Goal: Information Seeking & Learning: Learn about a topic

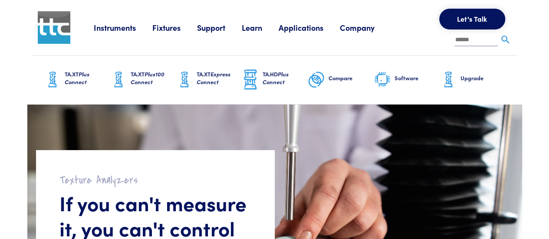
click at [111, 25] on link "Instruments" at bounding box center [123, 27] width 59 height 11
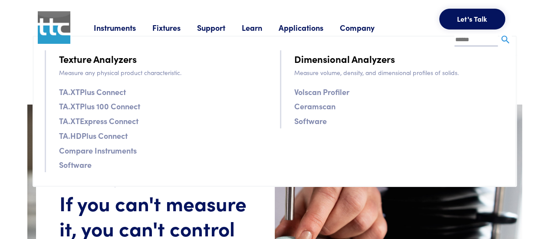
click at [358, 31] on link "Company" at bounding box center [365, 27] width 51 height 11
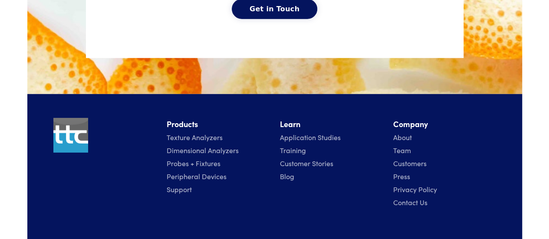
scroll to position [4467, 0]
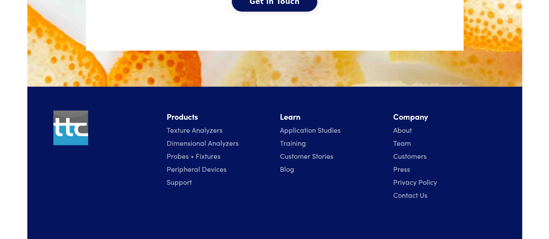
click at [409, 151] on link "Customers" at bounding box center [409, 156] width 33 height 10
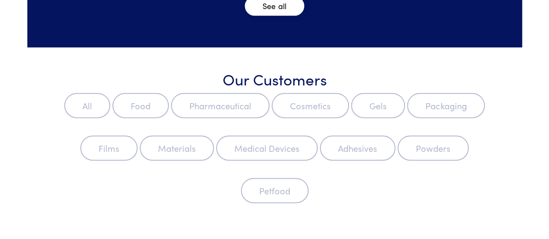
scroll to position [555, 0]
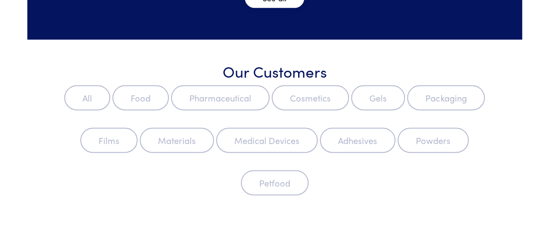
click at [141, 100] on label "Food" at bounding box center [140, 97] width 56 height 25
